Goal: Task Accomplishment & Management: Manage account settings

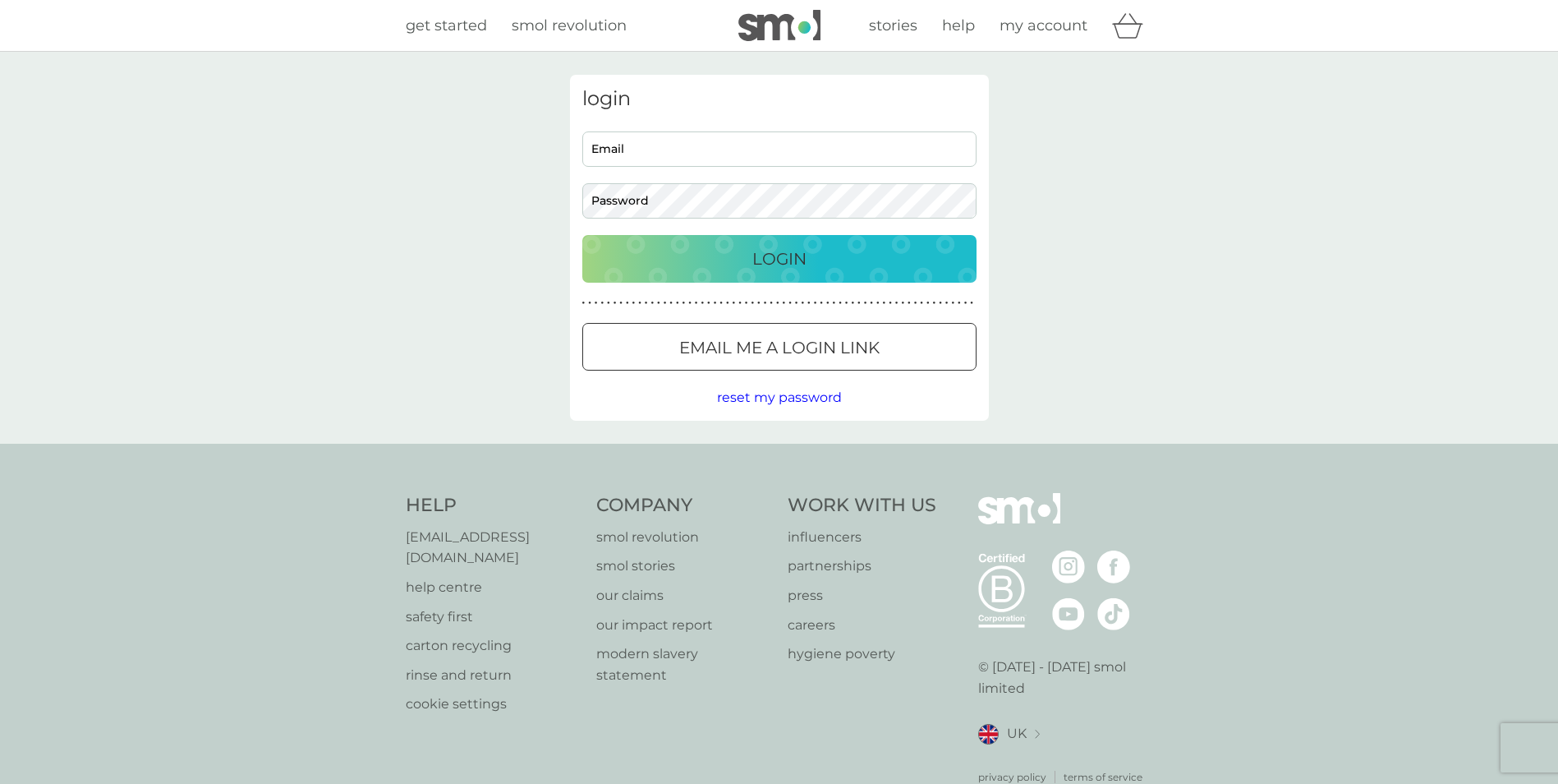
type input "[PERSON_NAME][EMAIL_ADDRESS][DOMAIN_NAME]"
click at [785, 261] on p "Login" at bounding box center [779, 259] width 54 height 26
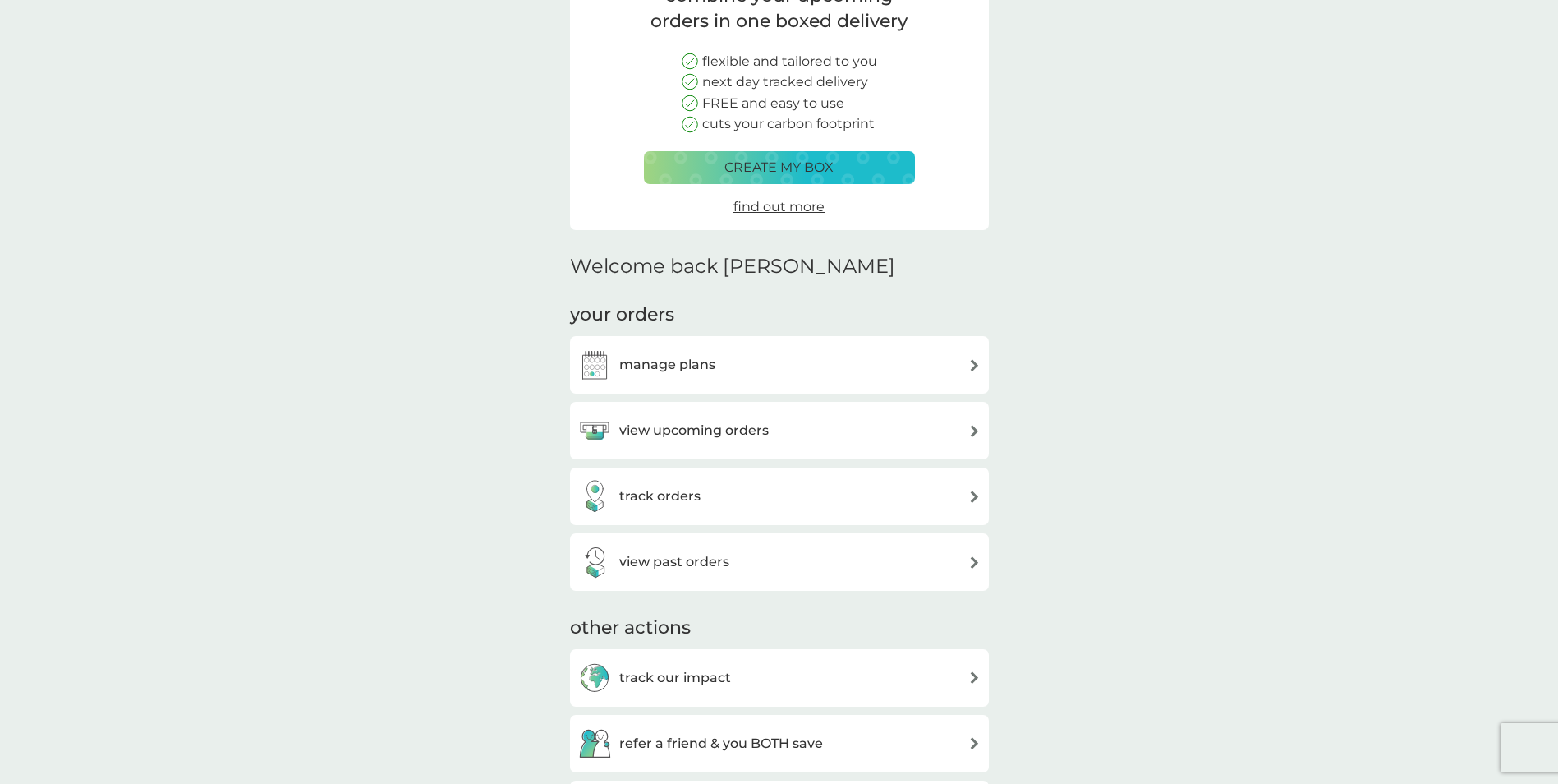
scroll to position [164, 0]
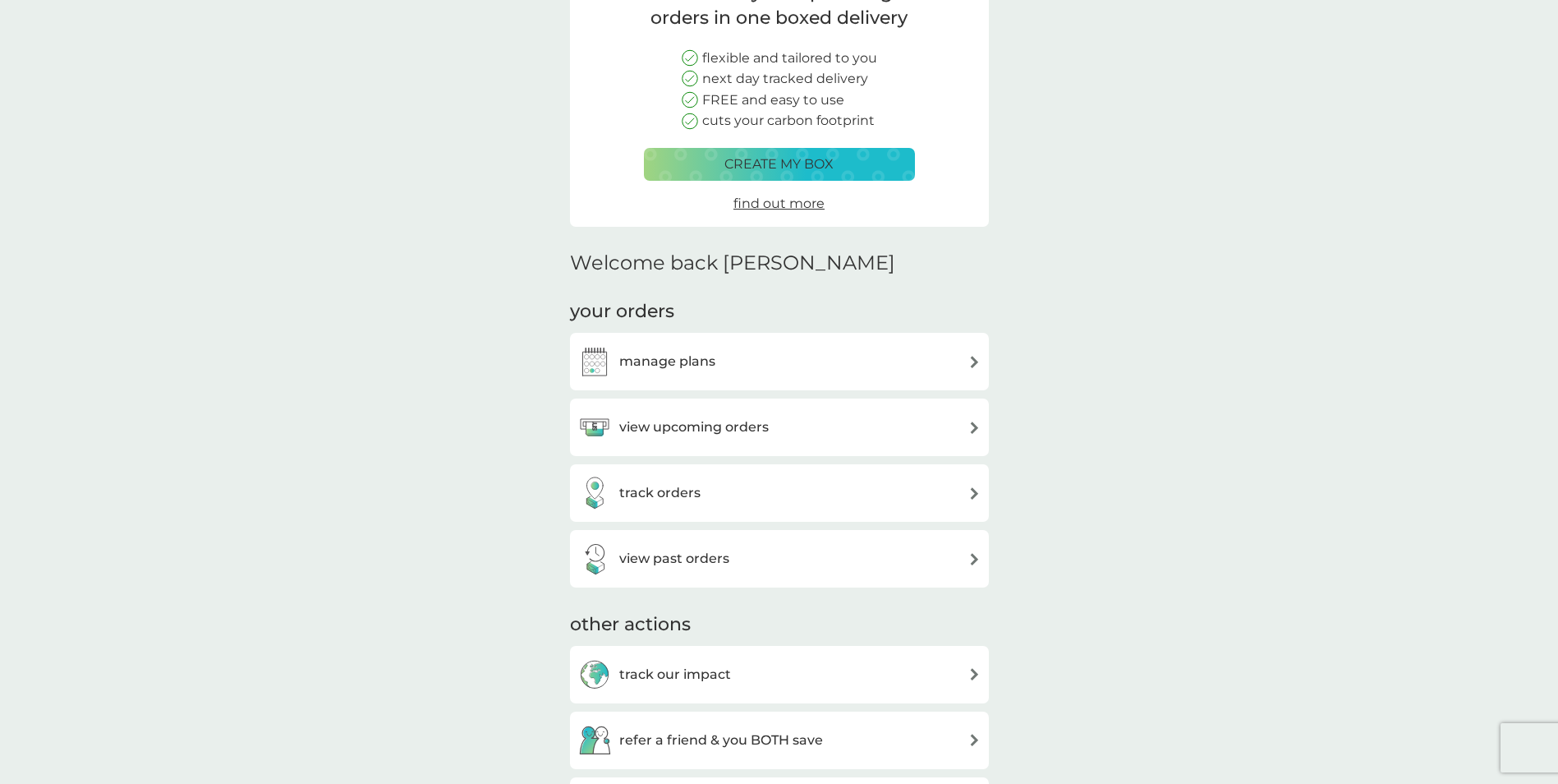
click at [754, 429] on h3 "view upcoming orders" at bounding box center [693, 427] width 149 height 22
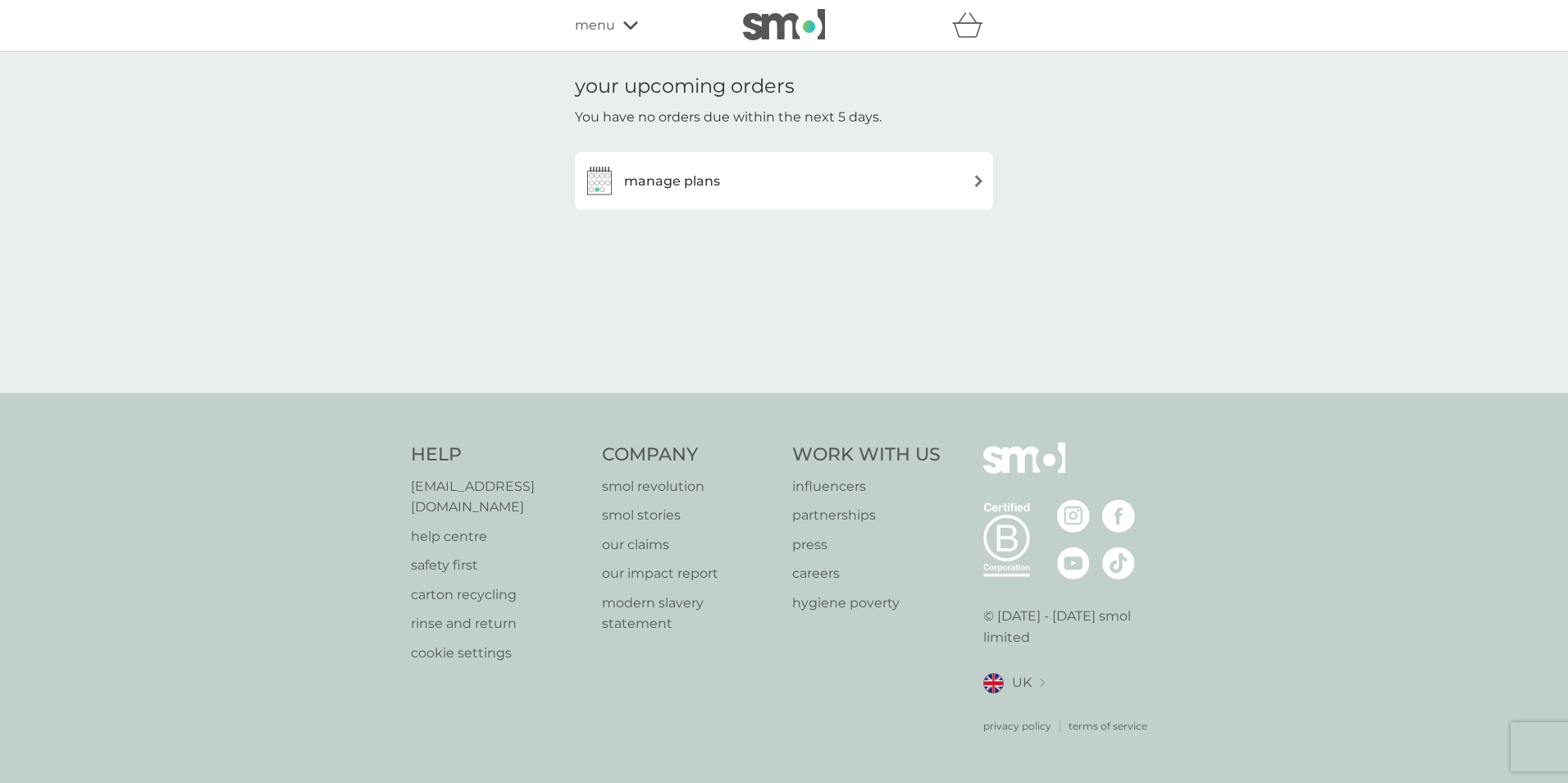
click at [905, 177] on div "manage plans" at bounding box center [784, 180] width 402 height 33
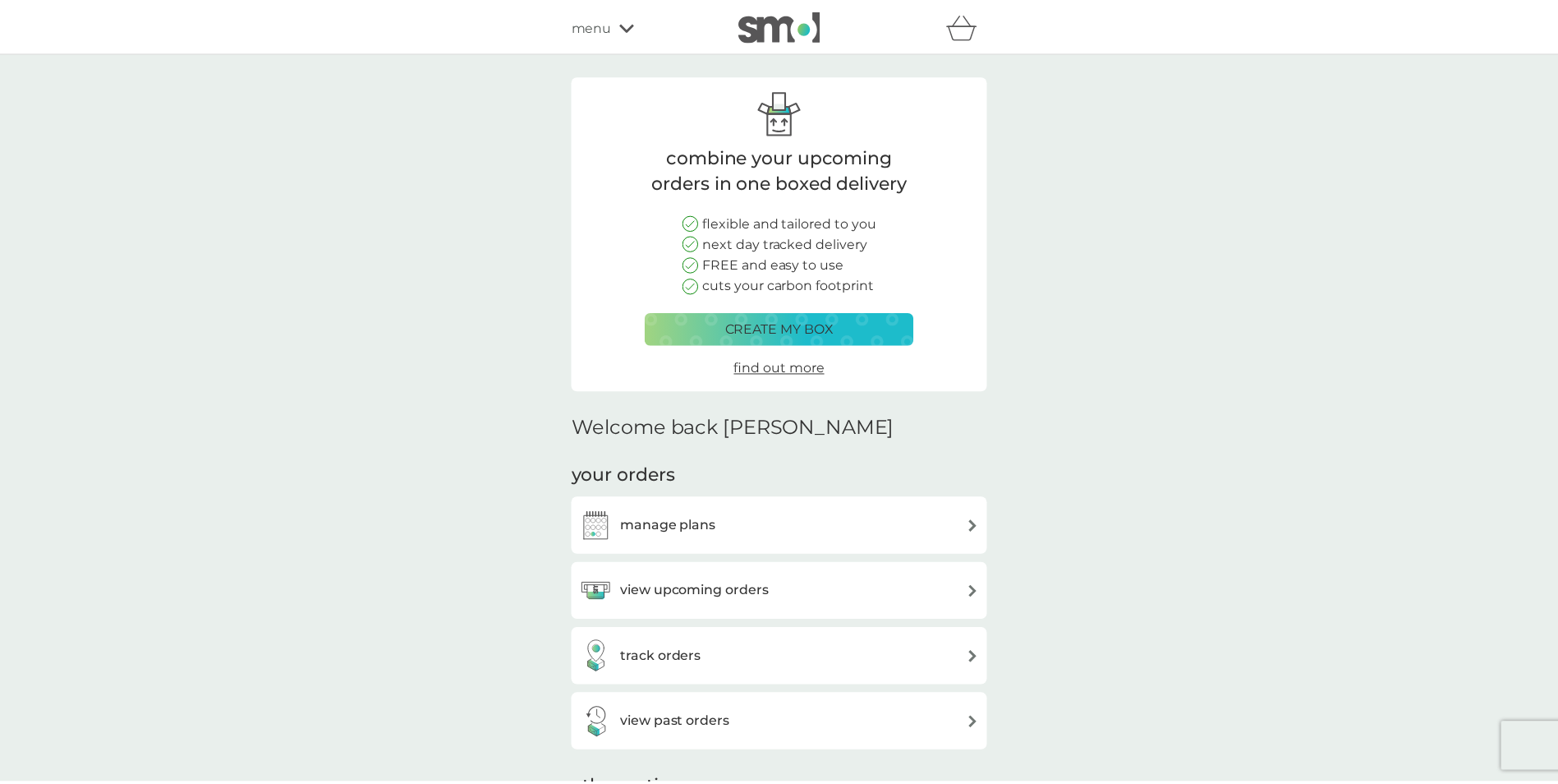
scroll to position [164, 0]
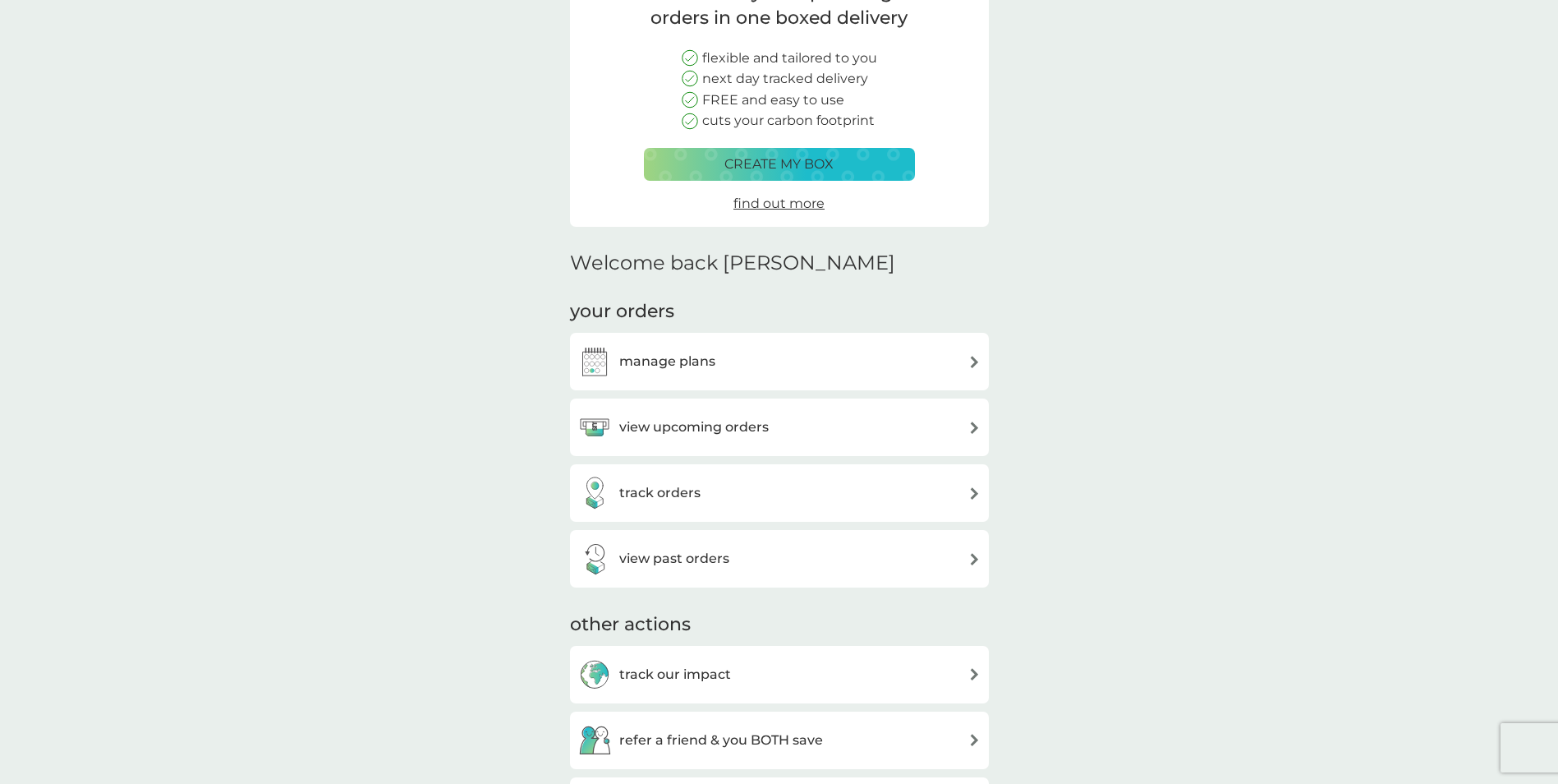
click at [691, 359] on h3 "manage plans" at bounding box center [667, 361] width 96 height 22
